Goal: Task Accomplishment & Management: Use online tool/utility

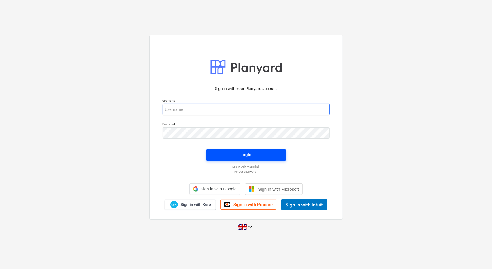
type input "[PERSON_NAME][EMAIL_ADDRESS][PERSON_NAME][DOMAIN_NAME]"
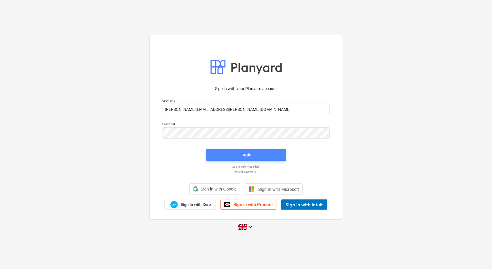
click at [277, 155] on div "Login" at bounding box center [246, 155] width 87 height 18
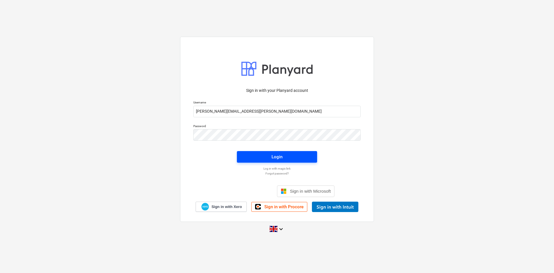
click at [281, 159] on div "Login" at bounding box center [276, 156] width 11 height 7
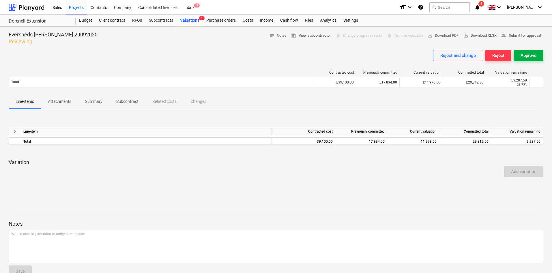
click at [492, 56] on div "Approve" at bounding box center [528, 55] width 16 height 7
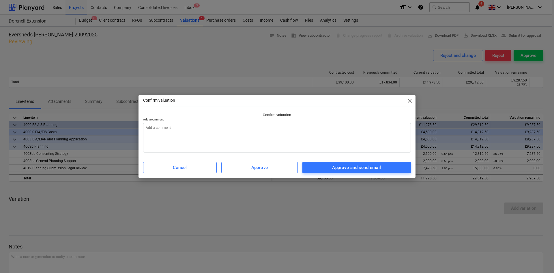
click at [406, 101] on span "close" at bounding box center [409, 100] width 7 height 7
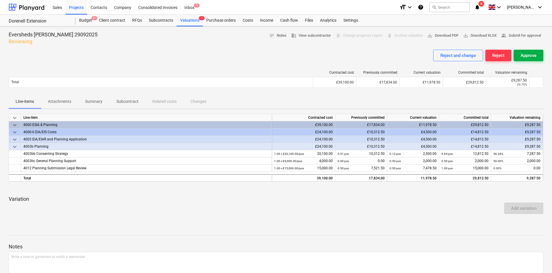
click at [492, 54] on div "Approve" at bounding box center [528, 55] width 16 height 7
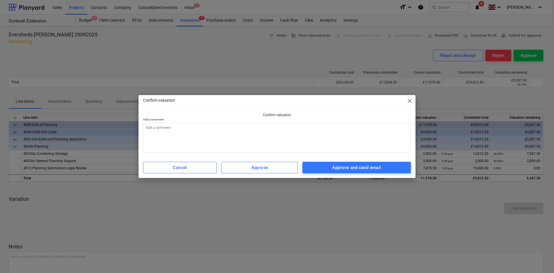
click at [365, 157] on div "Confirm valuation close Confirm valuation Add a comment Cancel Approve Approve …" at bounding box center [276, 136] width 277 height 82
click at [369, 163] on button "Approve and send email" at bounding box center [356, 168] width 108 height 12
type textarea "x"
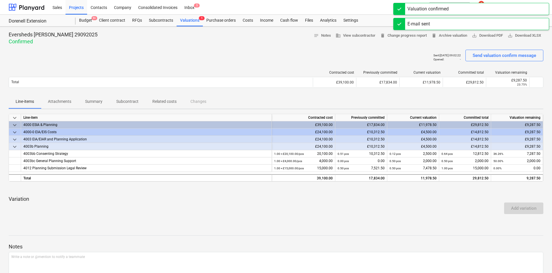
click at [483, 12] on div "Valuation confirmed" at bounding box center [471, 9] width 156 height 12
click at [492, 7] on div "E-mail sent" at bounding box center [471, 9] width 156 height 12
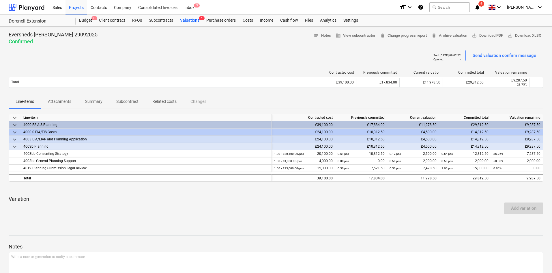
click at [480, 6] on icon "notifications" at bounding box center [477, 7] width 6 height 7
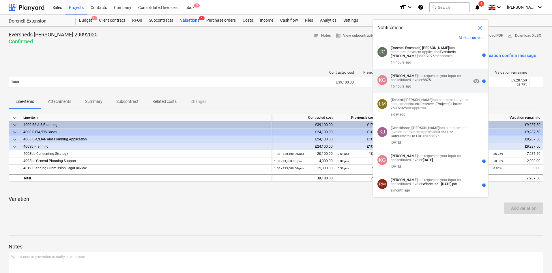
click at [454, 72] on div "KG [PERSON_NAME] has requested your input for consolidated invoice 8875 16 hour…" at bounding box center [430, 81] width 115 height 24
